Goal: Transaction & Acquisition: Download file/media

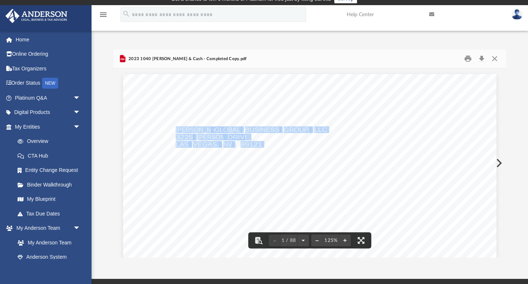
scroll to position [376, 0]
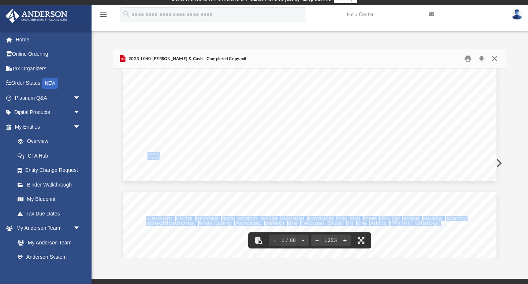
click at [495, 57] on button "Close" at bounding box center [494, 58] width 13 height 11
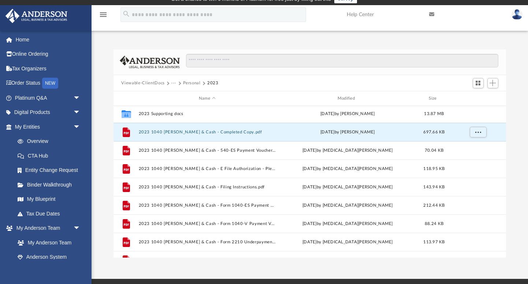
click at [186, 83] on button "Personal" at bounding box center [192, 83] width 18 height 7
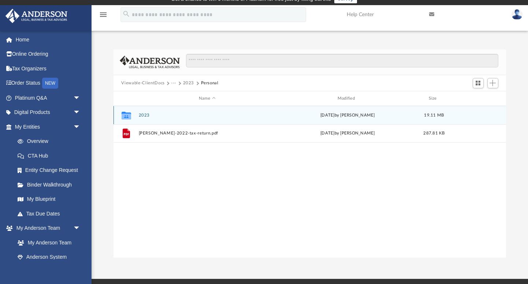
scroll to position [0, 0]
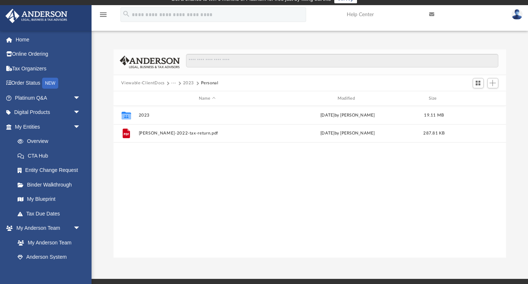
click at [172, 83] on button "···" at bounding box center [173, 83] width 5 height 7
click at [176, 93] on li "Tax" at bounding box center [178, 96] width 7 height 8
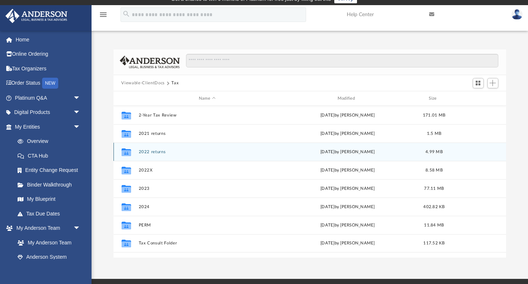
click at [151, 152] on button "2022 returns" at bounding box center [206, 151] width 137 height 5
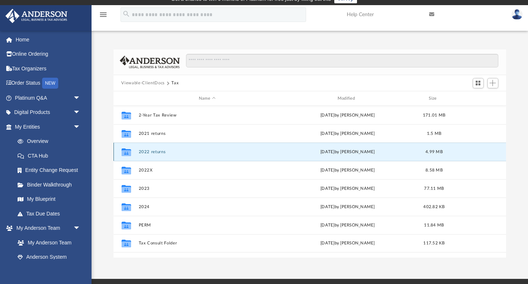
click at [151, 152] on button "2022 returns" at bounding box center [206, 151] width 137 height 5
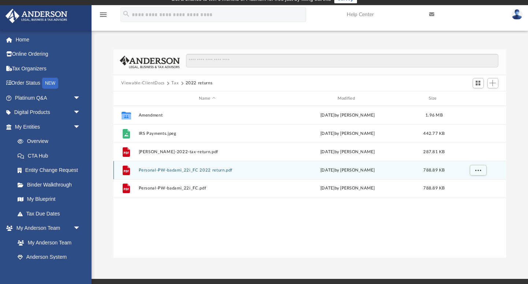
click at [165, 171] on button "Personal-PW-badami_22i_FC 2022 return.pdf" at bounding box center [206, 170] width 137 height 5
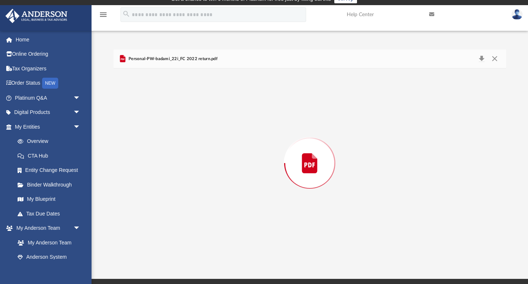
click at [165, 171] on div "Preview" at bounding box center [310, 162] width 393 height 189
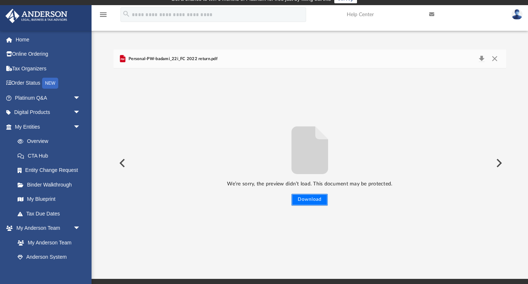
click at [320, 198] on button "Download" at bounding box center [309, 200] width 36 height 12
click at [499, 162] on button "Preview" at bounding box center [498, 163] width 16 height 21
